Goal: Information Seeking & Learning: Learn about a topic

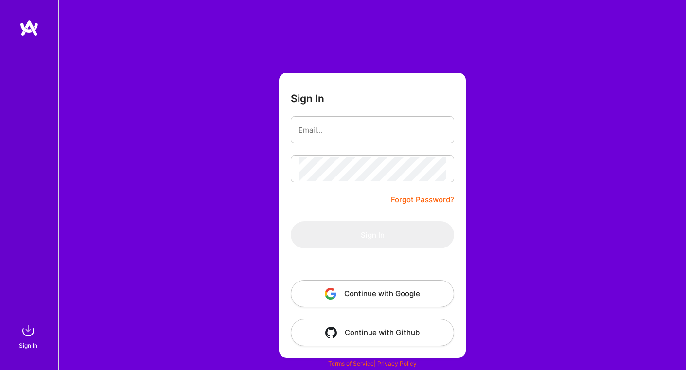
click at [351, 293] on button "Continue with Google" at bounding box center [372, 293] width 163 height 27
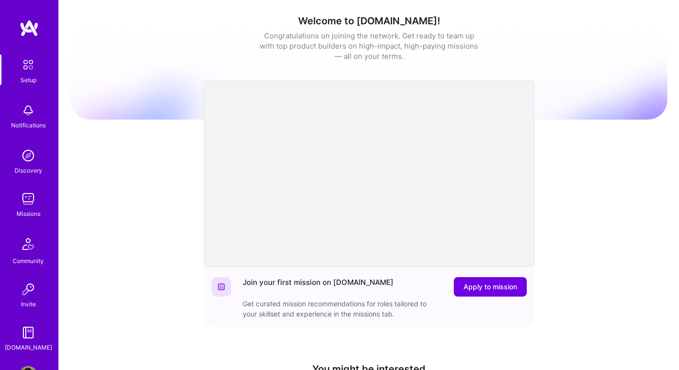
click at [30, 191] on img at bounding box center [27, 198] width 19 height 19
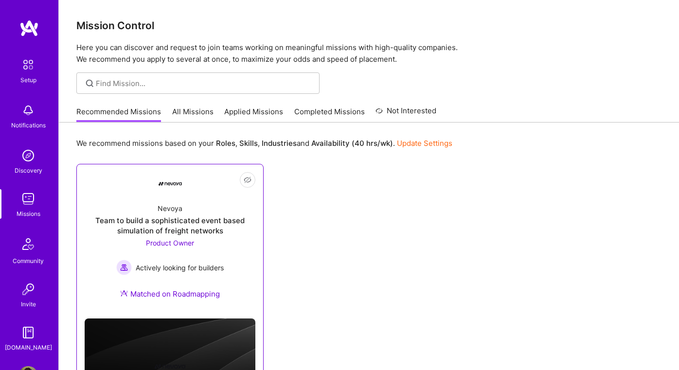
click at [181, 241] on span "Product Owner" at bounding box center [170, 243] width 48 height 8
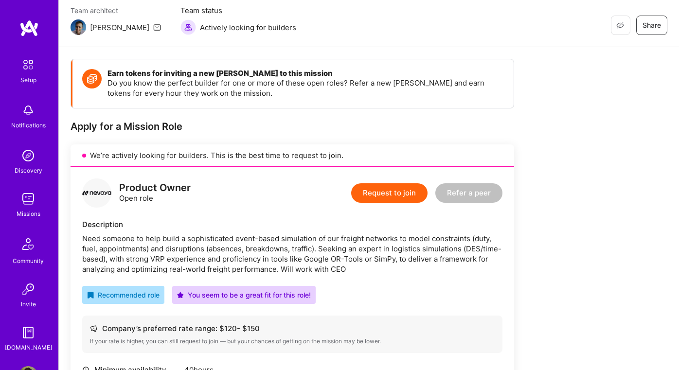
scroll to position [195, 0]
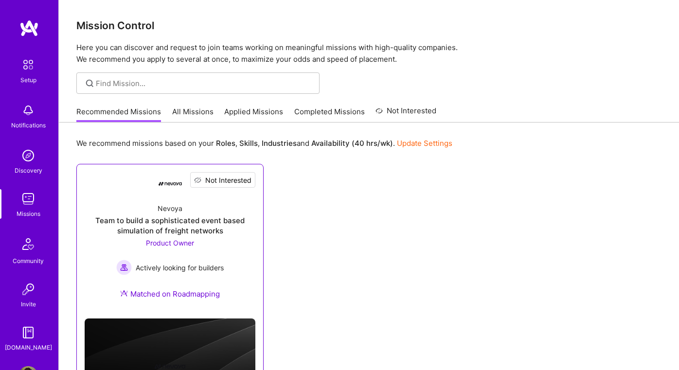
click at [244, 179] on span "Not Interested" at bounding box center [228, 180] width 46 height 10
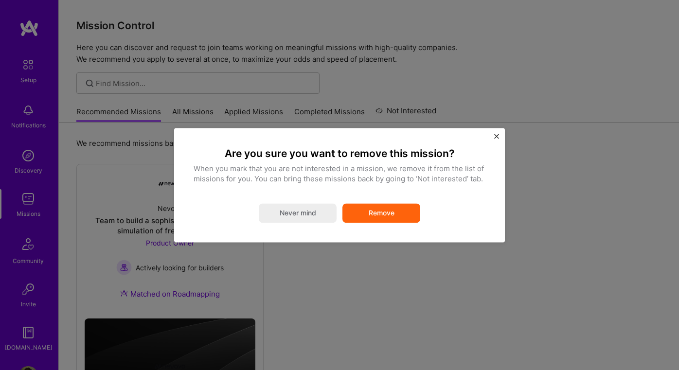
click at [361, 212] on button "Remove" at bounding box center [381, 212] width 78 height 19
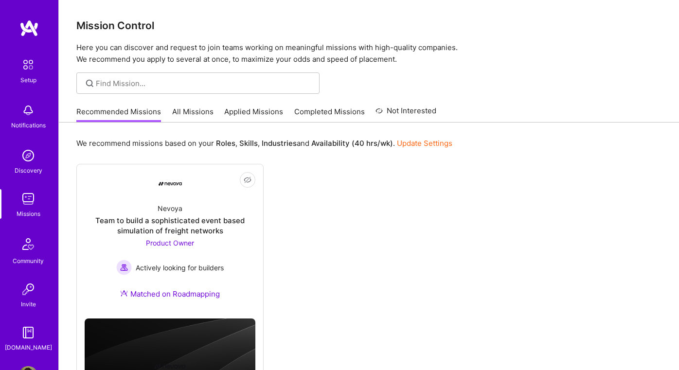
click at [178, 111] on link "All Missions" at bounding box center [192, 115] width 41 height 16
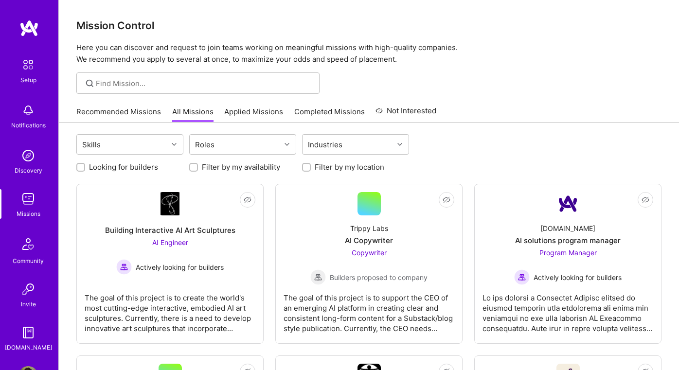
click at [148, 169] on label "Looking for builders" at bounding box center [123, 167] width 69 height 10
click at [85, 169] on input "Looking for builders" at bounding box center [81, 167] width 7 height 7
checkbox input "true"
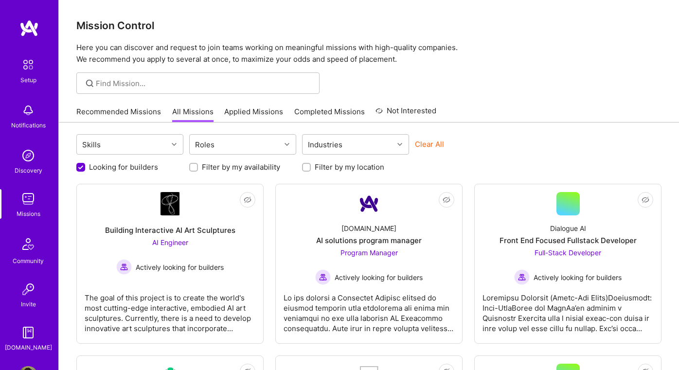
click at [305, 171] on div at bounding box center [306, 167] width 9 height 9
click at [309, 169] on input "Filter by my location" at bounding box center [307, 167] width 7 height 7
checkbox input "true"
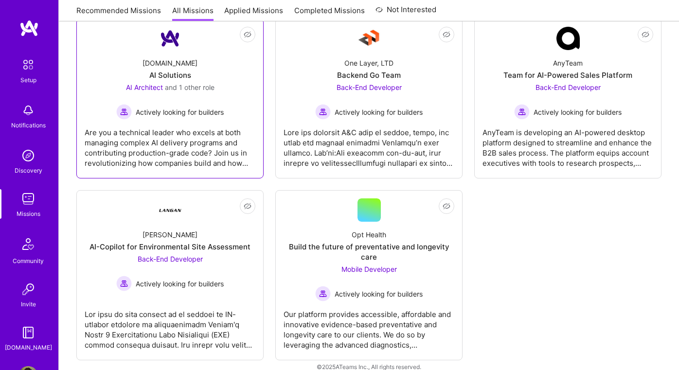
scroll to position [704, 0]
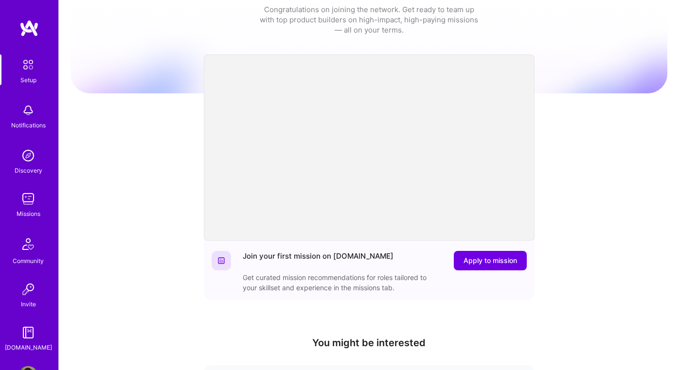
scroll to position [49, 0]
